Goal: Task Accomplishment & Management: Complete application form

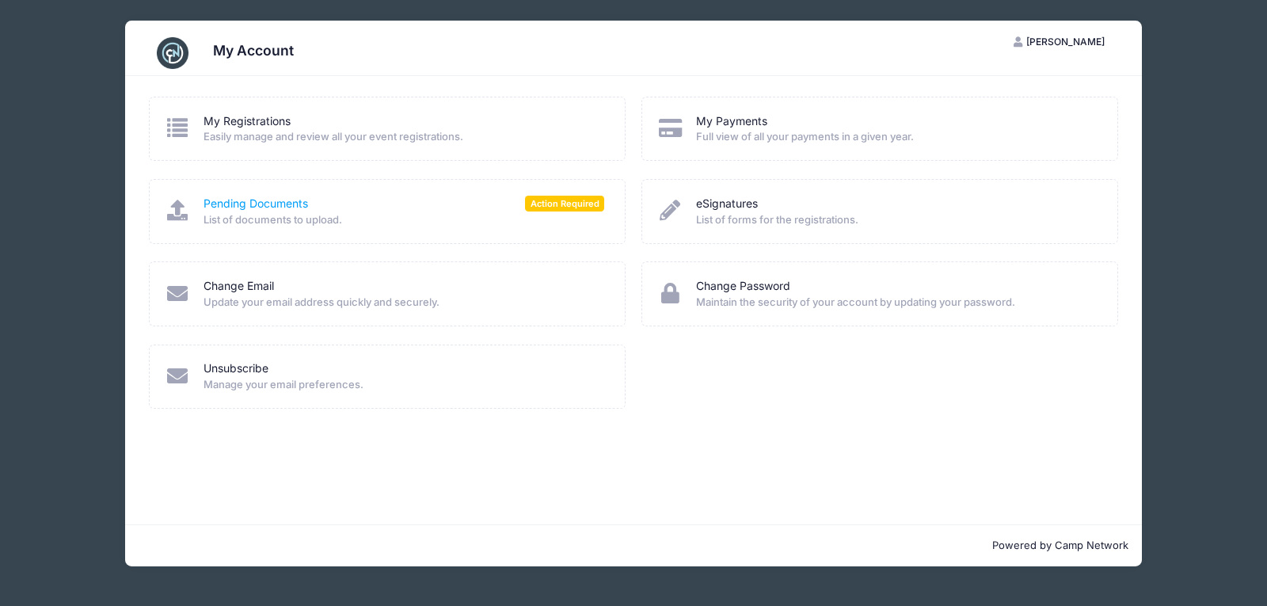
click at [215, 198] on link "Pending Documents" at bounding box center [255, 204] width 104 height 17
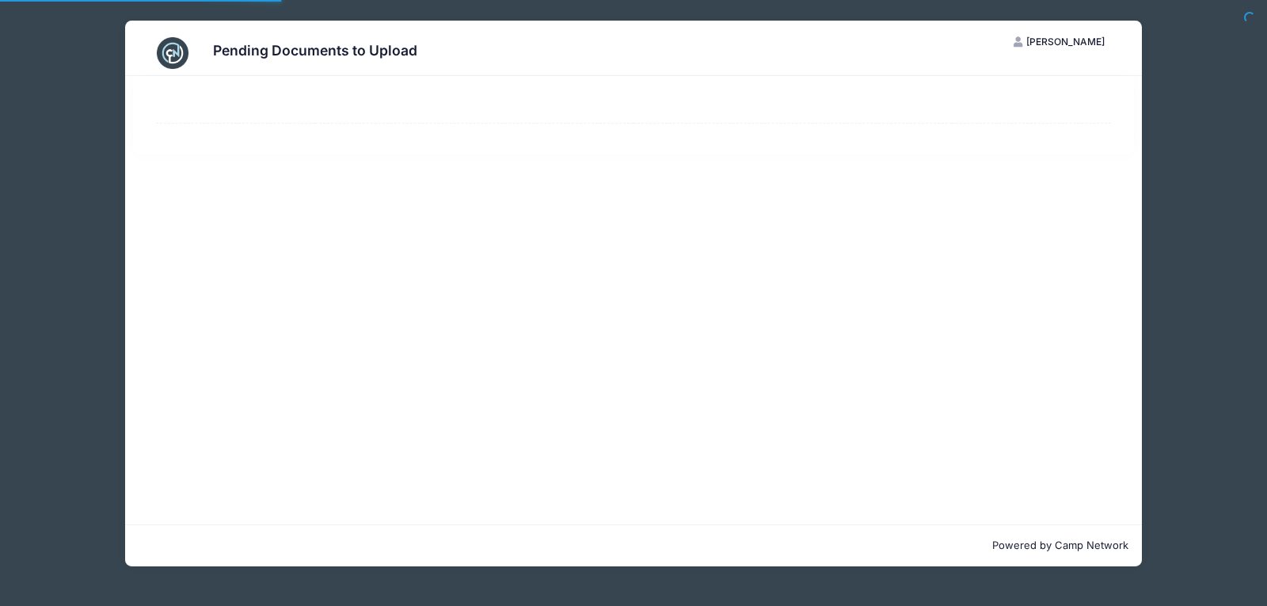
select select "50"
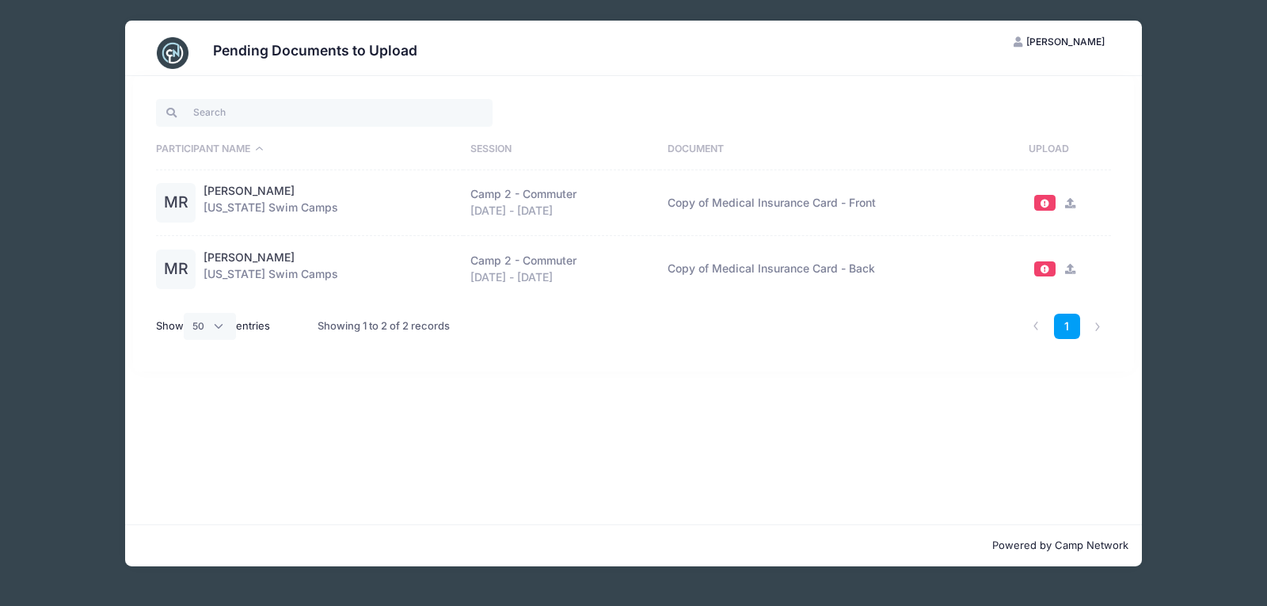
click at [1203, 138] on div "Pending Documents to Upload MR Maren Rinaldi My Account Logout Participant Name…" at bounding box center [633, 293] width 1219 height 587
click at [1067, 325] on link "1" at bounding box center [1067, 326] width 26 height 26
click at [1061, 34] on button "MR Maren Rinaldi" at bounding box center [1059, 41] width 119 height 27
click at [992, 77] on link "My Account" at bounding box center [1020, 81] width 183 height 30
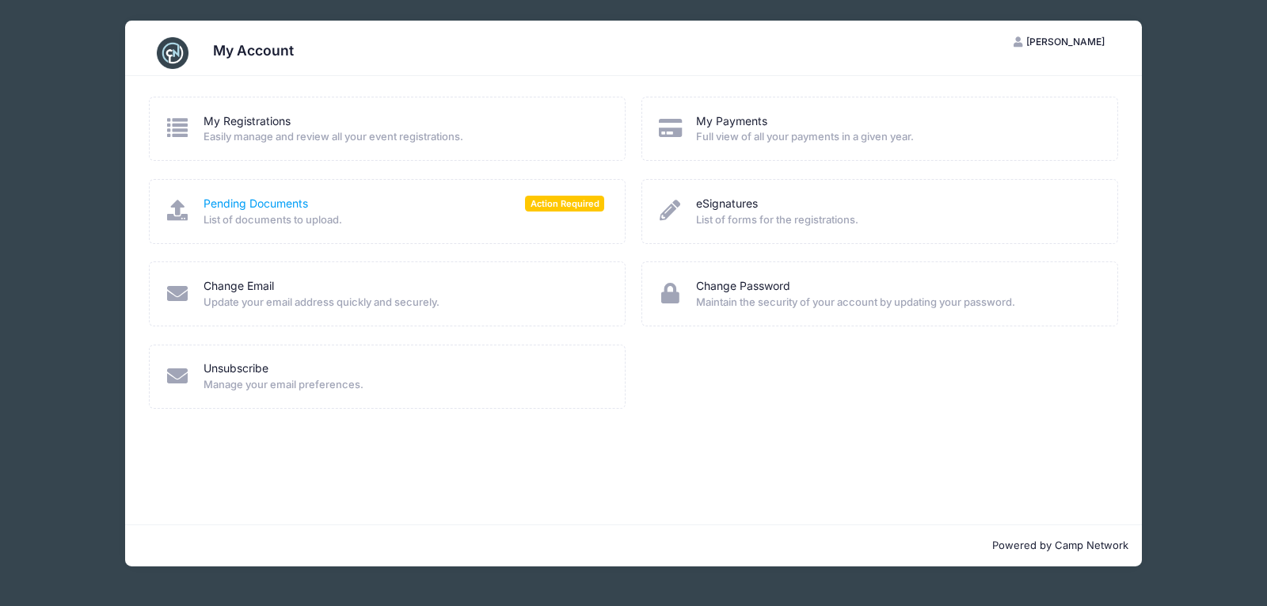
click at [230, 201] on link "Pending Documents" at bounding box center [255, 204] width 104 height 17
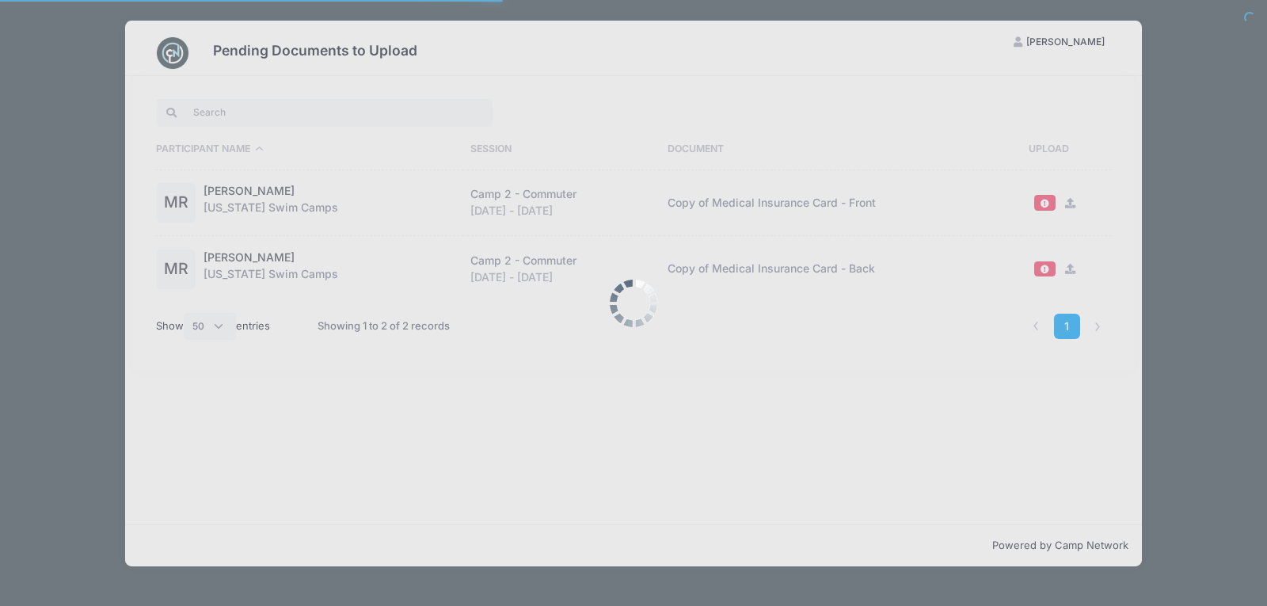
select select "50"
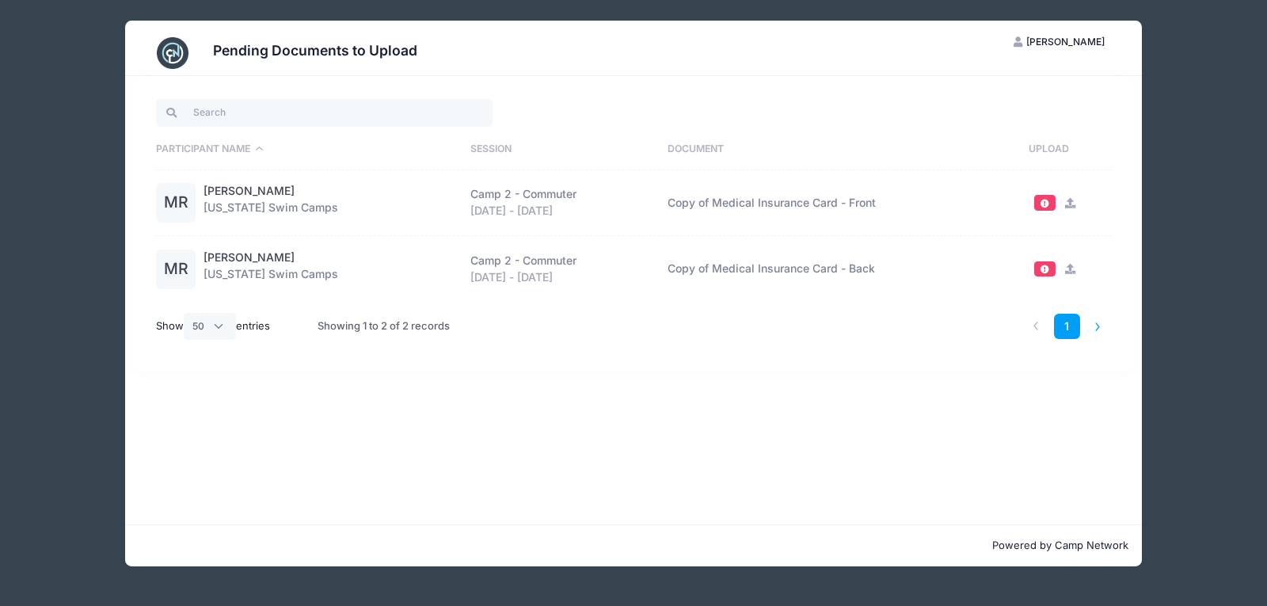
click at [1095, 328] on li at bounding box center [1098, 326] width 26 height 26
click at [1035, 326] on li at bounding box center [1036, 326] width 26 height 26
click at [1058, 46] on span "[PERSON_NAME]" at bounding box center [1065, 42] width 78 height 12
click at [984, 77] on link "My Account" at bounding box center [1020, 81] width 183 height 30
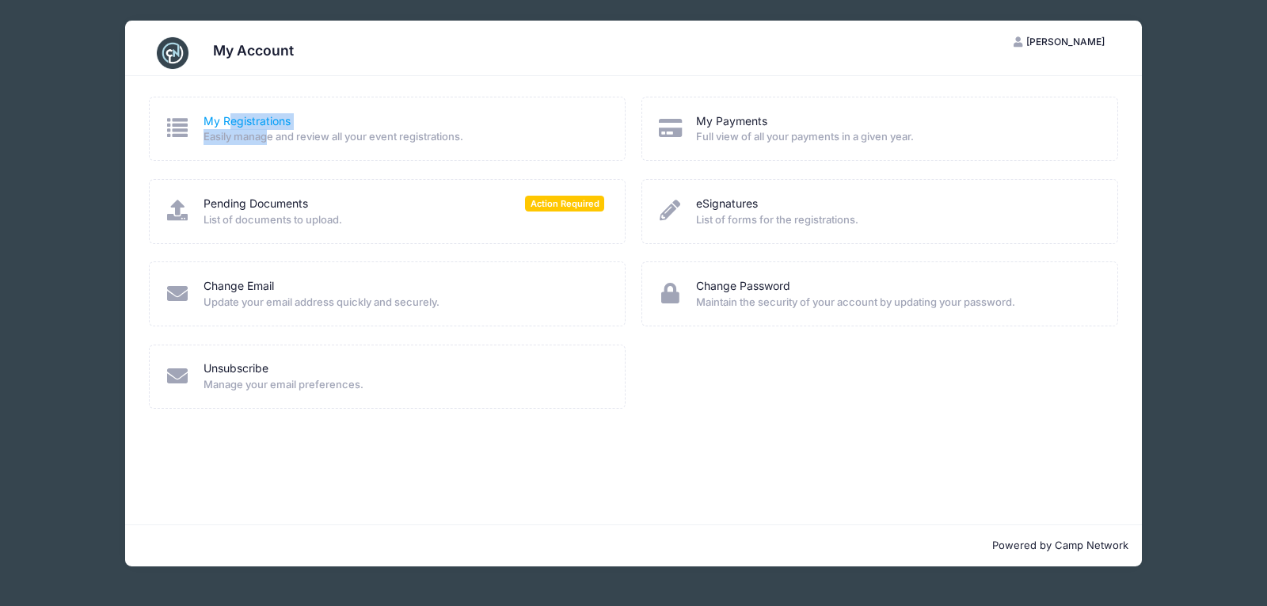
drag, startPoint x: 270, startPoint y: 140, endPoint x: 228, endPoint y: 117, distance: 47.8
click at [228, 117] on div "My Registrations Easily manage and review all your event registrations." at bounding box center [403, 129] width 401 height 32
click at [228, 117] on link "My Registrations" at bounding box center [246, 121] width 87 height 17
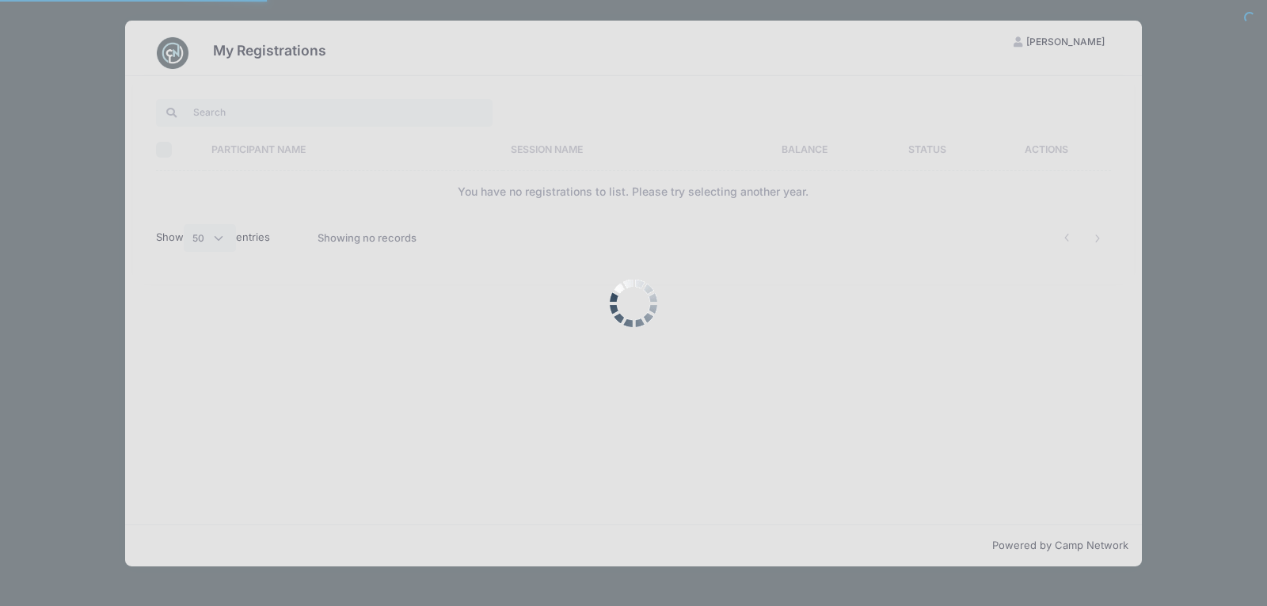
select select "50"
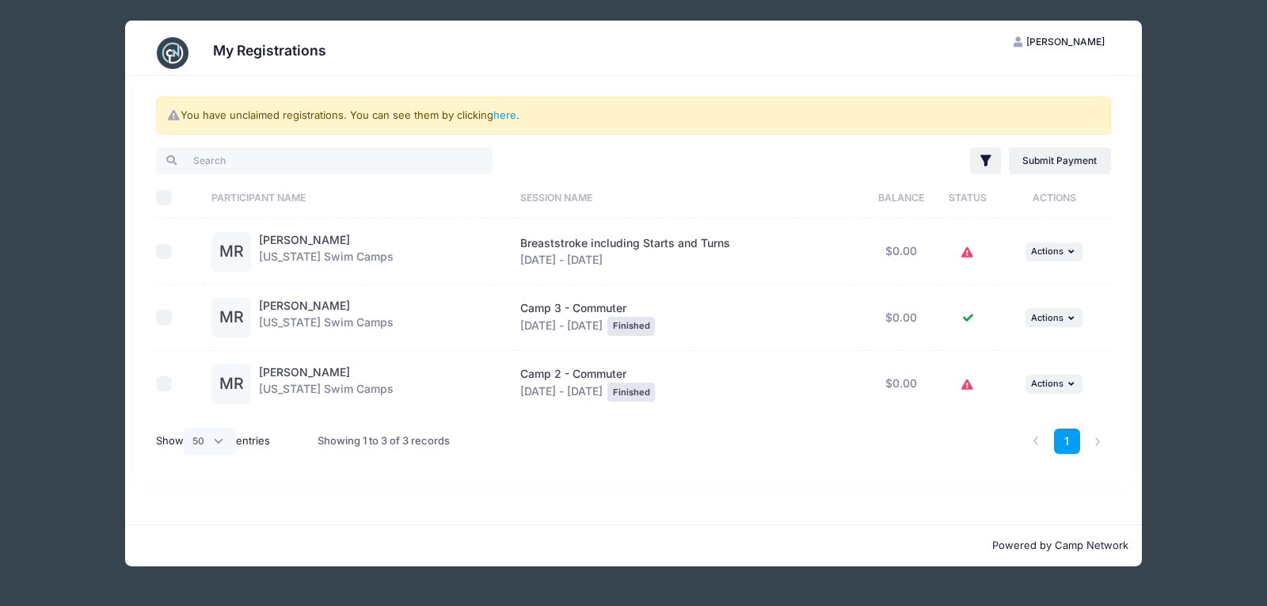
click at [967, 253] on icon at bounding box center [967, 253] width 13 height 0
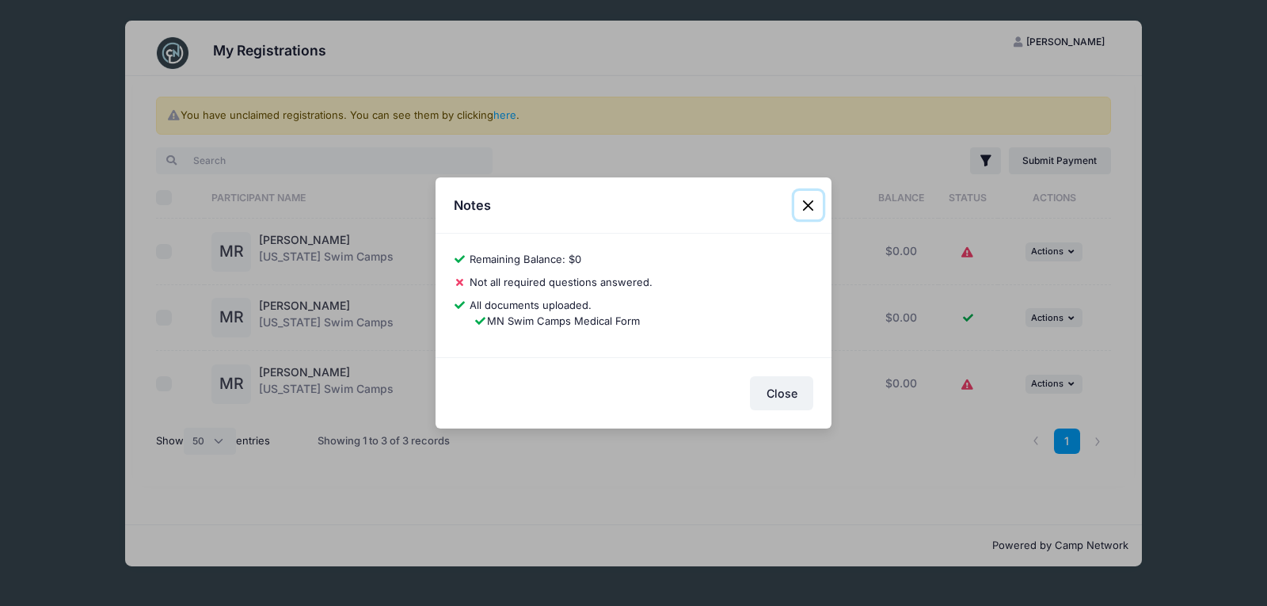
click at [815, 202] on button "Close" at bounding box center [808, 205] width 28 height 28
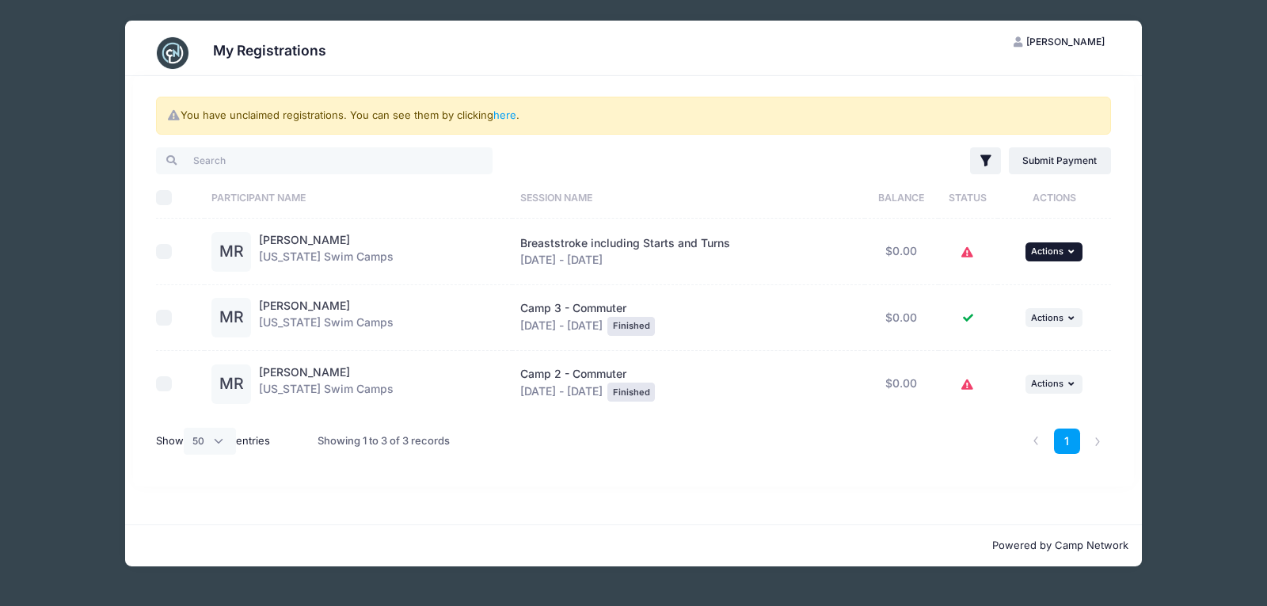
click at [1054, 242] on button "... Actions" at bounding box center [1053, 251] width 57 height 19
click at [1012, 290] on link "View Registration" at bounding box center [1002, 287] width 143 height 30
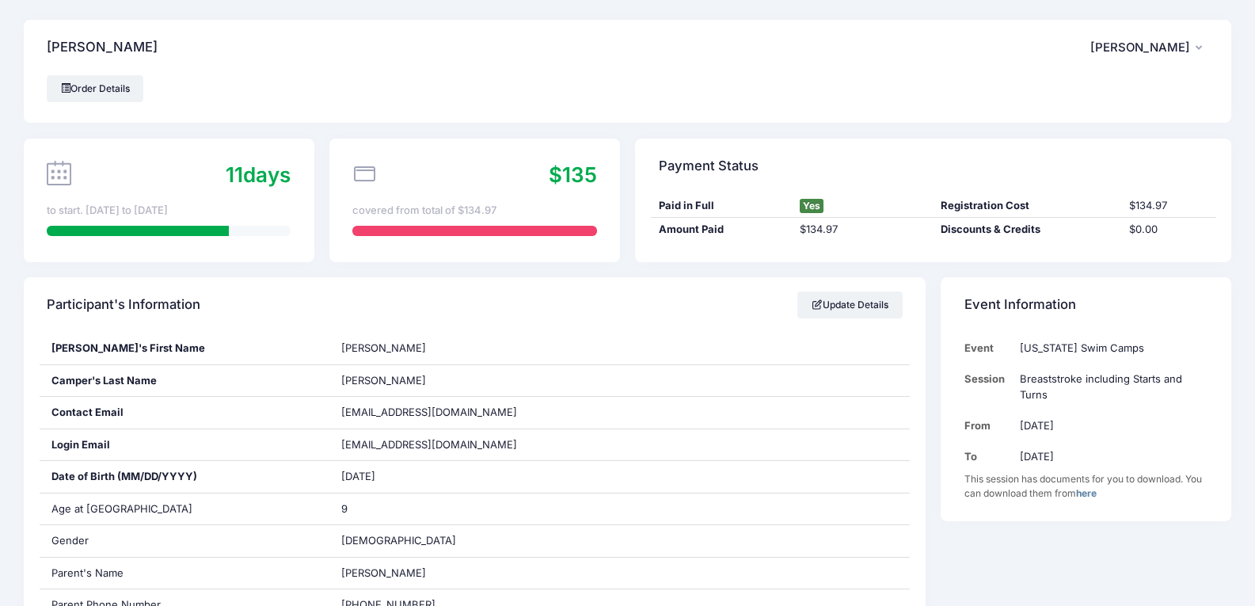
click at [1153, 43] on span "[PERSON_NAME]" at bounding box center [1140, 47] width 100 height 14
click at [1086, 496] on link "here" at bounding box center [1086, 493] width 21 height 12
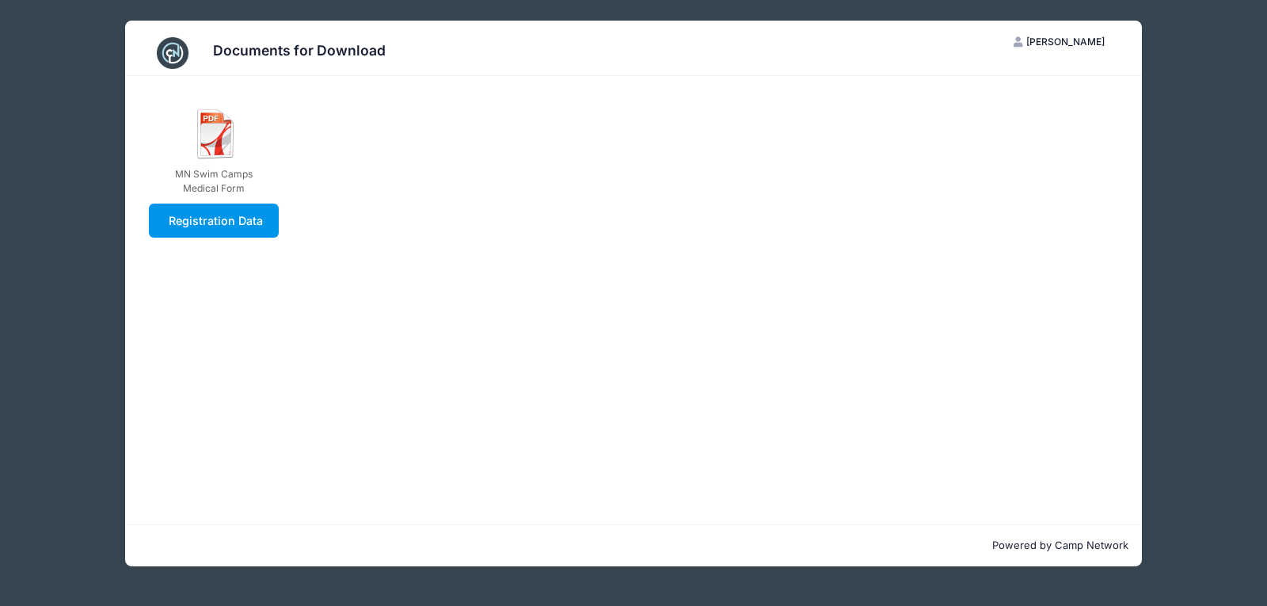
click at [236, 223] on link "Registration Data" at bounding box center [214, 220] width 131 height 34
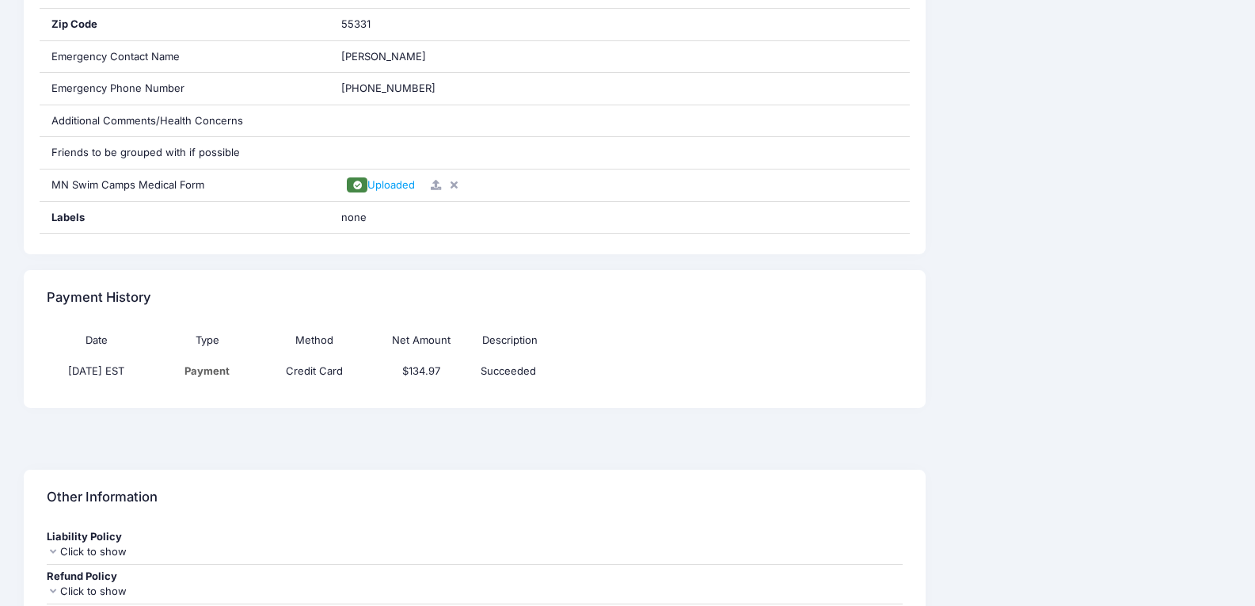
scroll to position [676, 0]
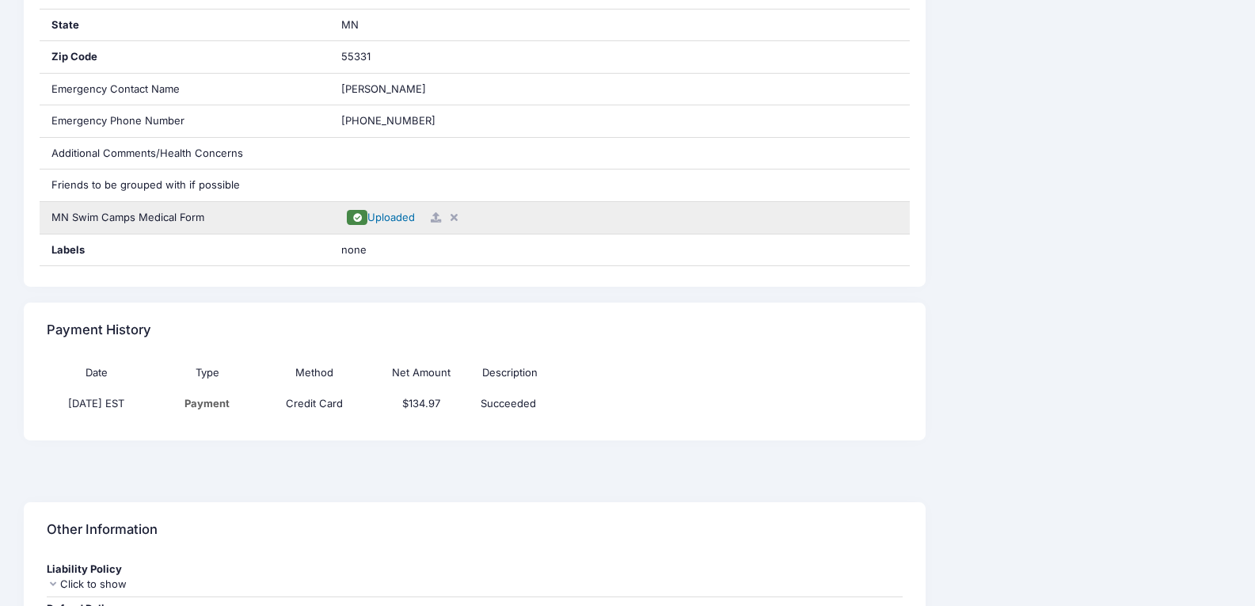
click at [351, 214] on span at bounding box center [356, 217] width 11 height 9
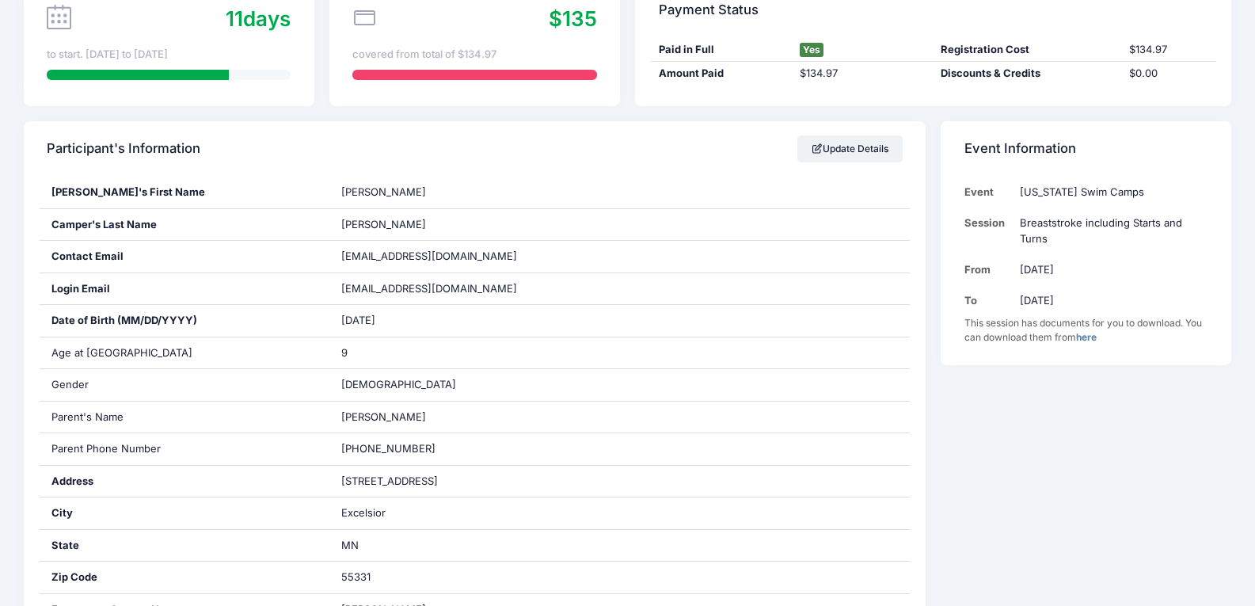
scroll to position [0, 0]
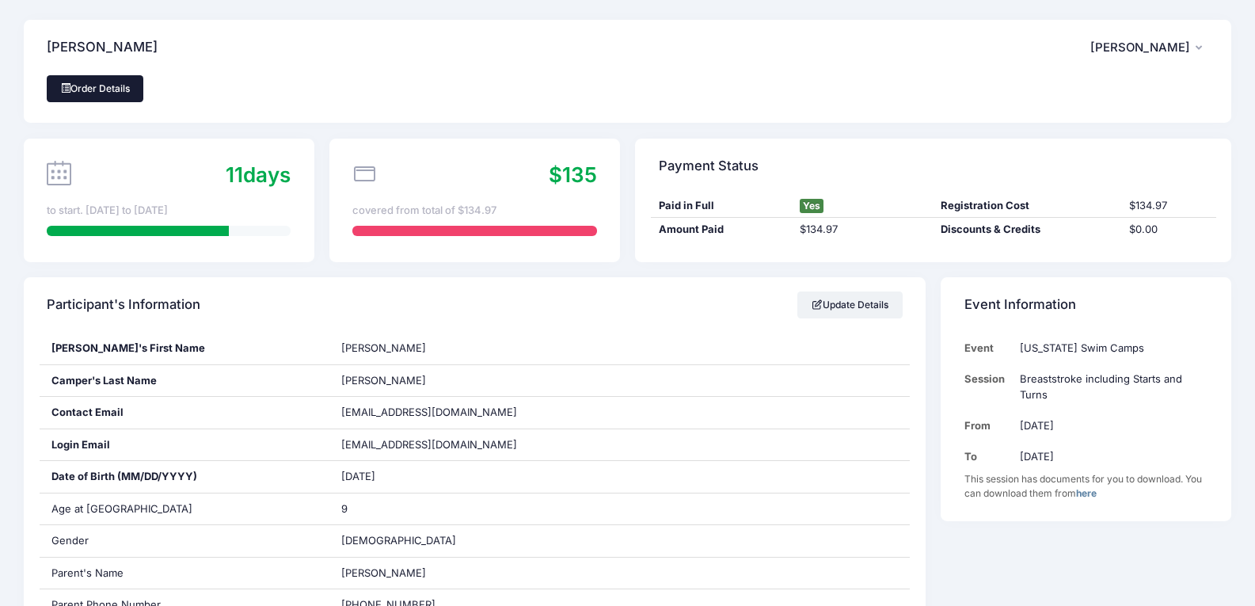
click at [104, 89] on link "Order Details" at bounding box center [95, 88] width 97 height 27
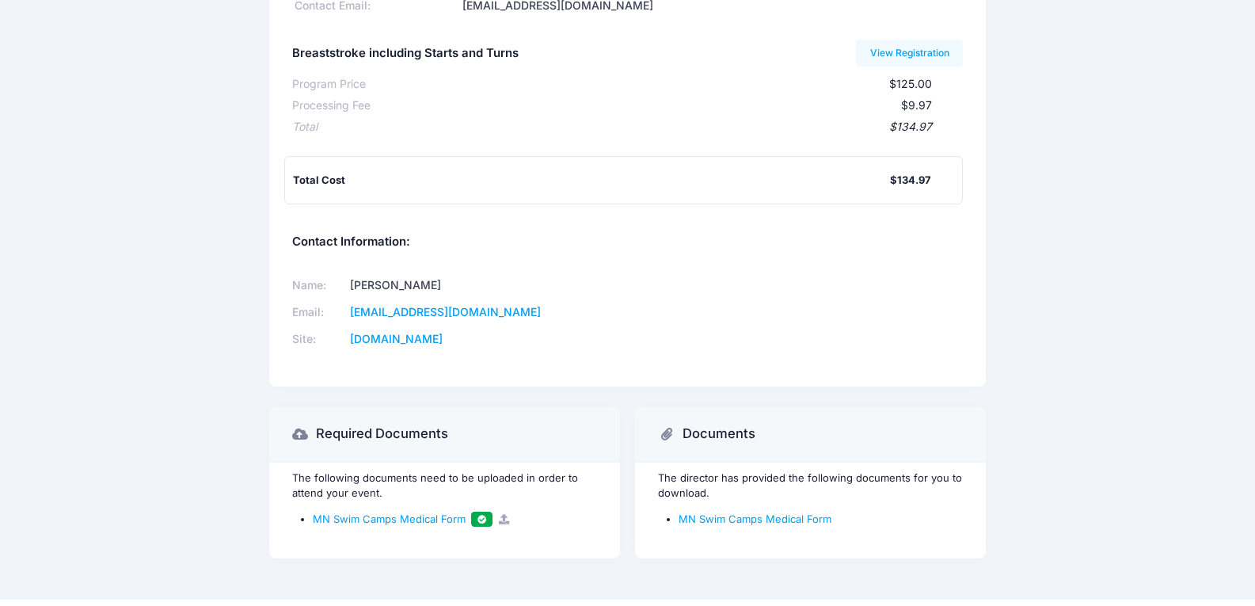
scroll to position [192, 0]
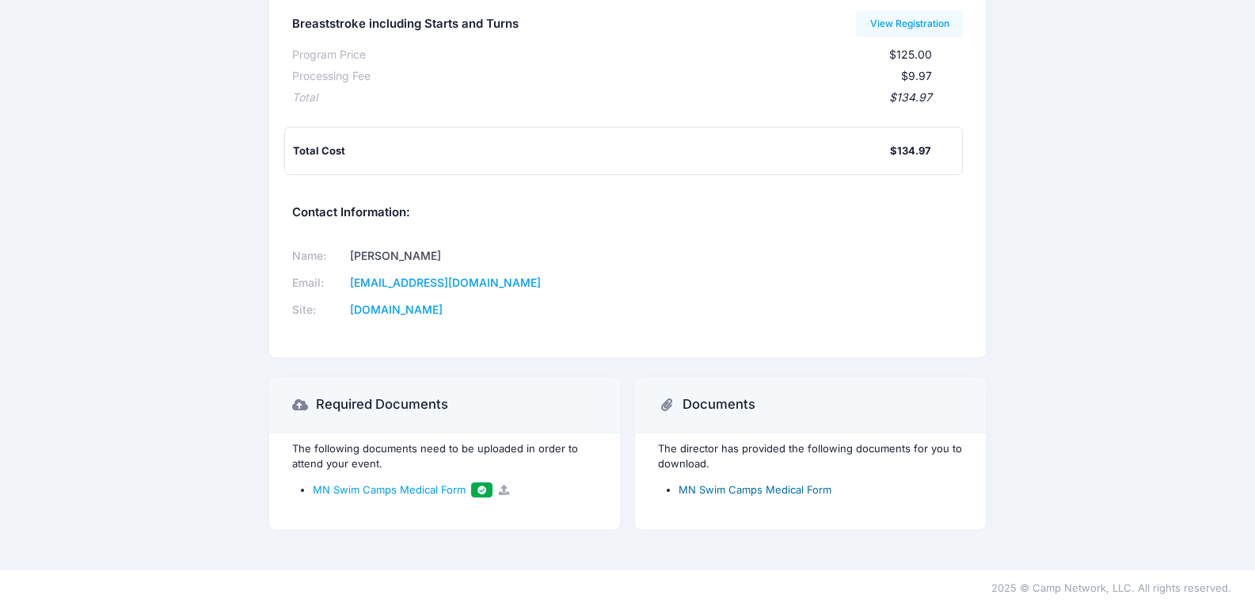
click at [779, 483] on link "MN Swim Camps Medical Form" at bounding box center [754, 489] width 153 height 13
click at [503, 486] on icon at bounding box center [503, 489] width 13 height 10
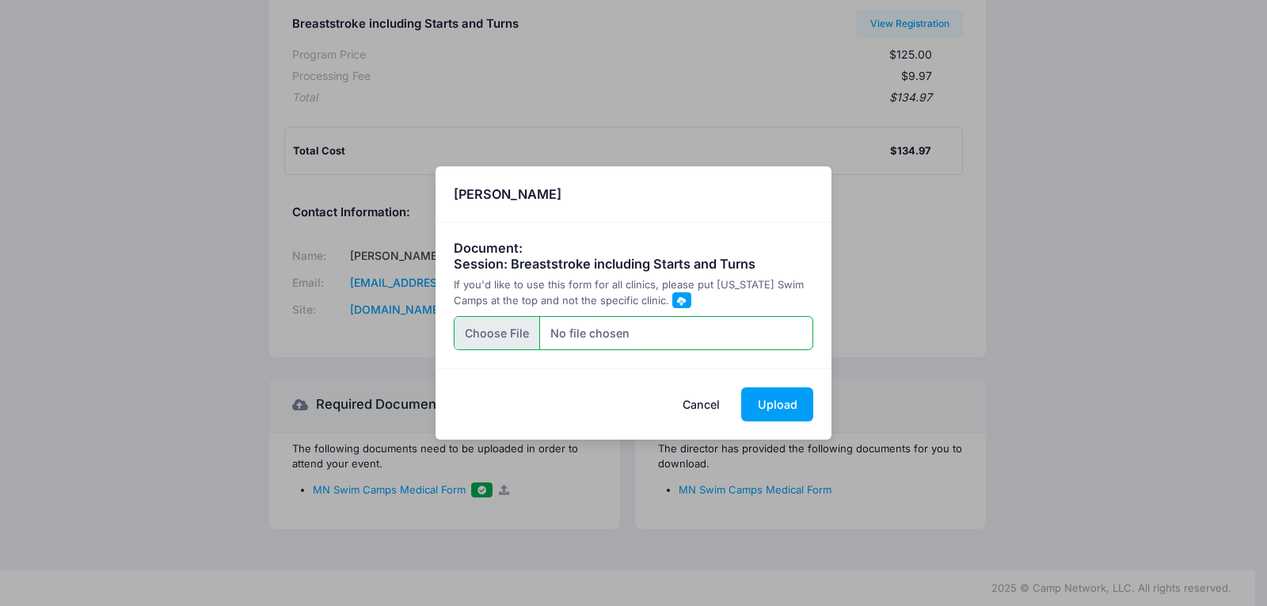
click at [496, 324] on input "file" at bounding box center [634, 333] width 360 height 34
type input "C:\fakepath\Rinaldi_Marcello_MN Swim Camp Medical Form.pdf"
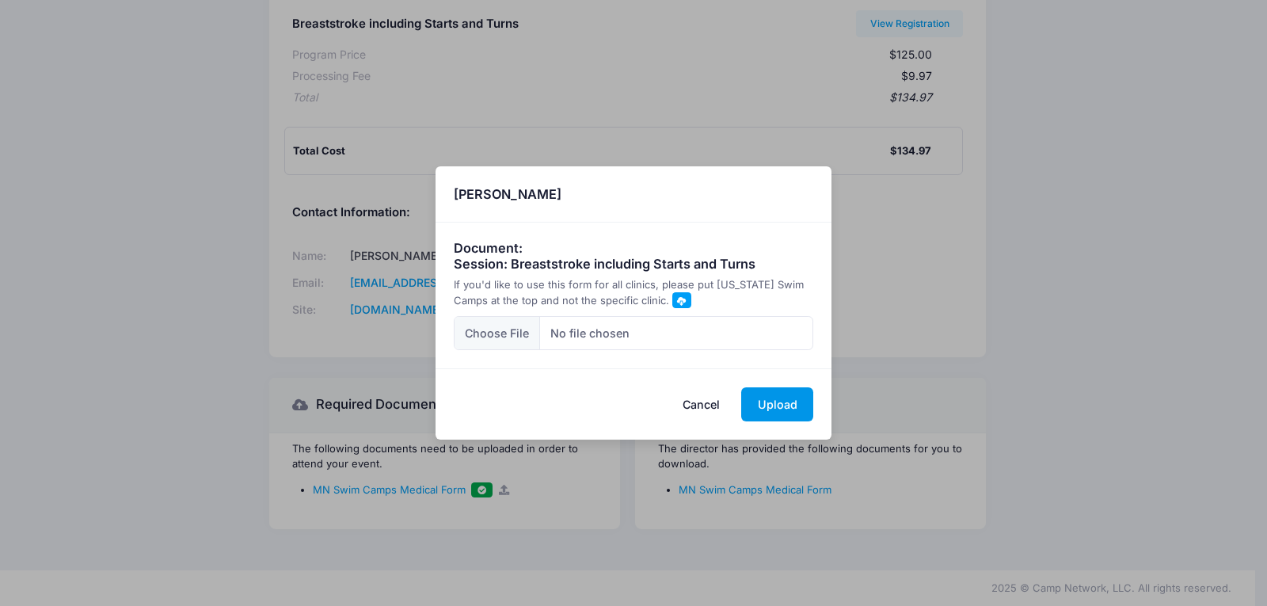
click at [785, 407] on button "Upload" at bounding box center [777, 404] width 72 height 34
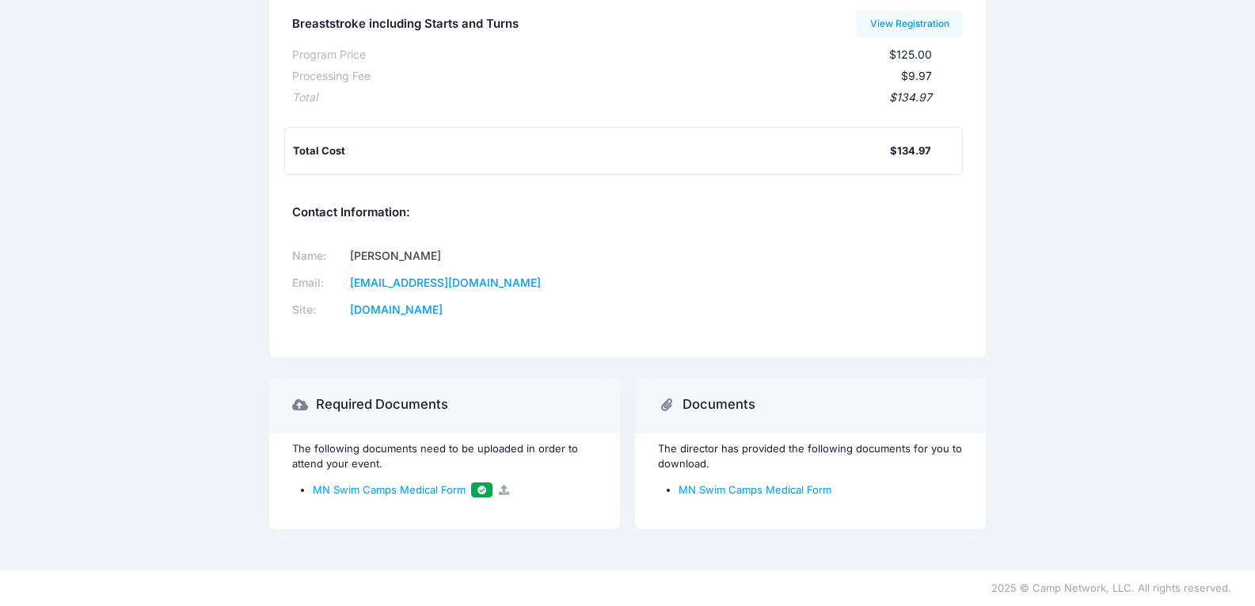
scroll to position [0, 0]
